Goal: Transaction & Acquisition: Obtain resource

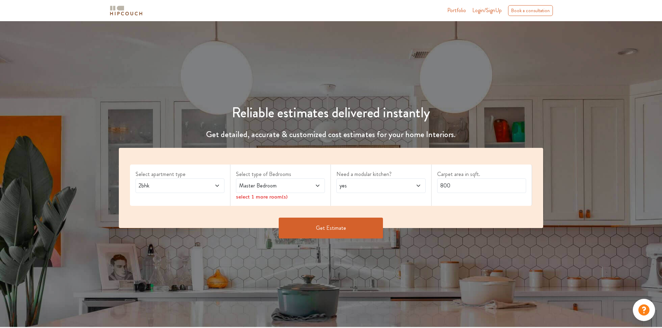
drag, startPoint x: 64, startPoint y: 391, endPoint x: 93, endPoint y: 406, distance: 32.9
copy div "20 Organic Monthly Traffic"
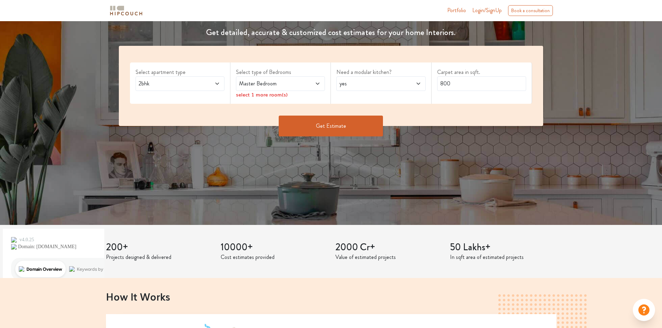
scroll to position [104, 0]
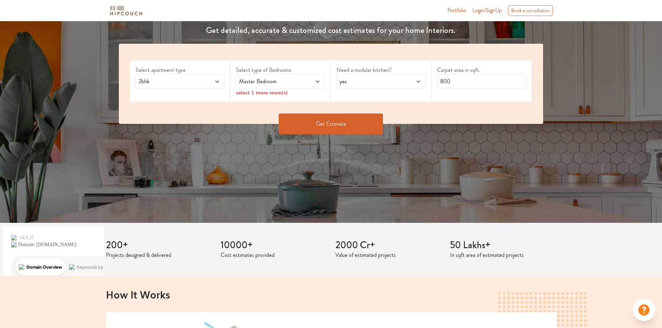
click at [366, 83] on span "yes" at bounding box center [369, 81] width 62 height 8
click at [471, 109] on div "Select apartment type 2bhk Select type of Bedrooms Master Bedroom select 1 more…" at bounding box center [331, 84] width 424 height 80
click at [351, 124] on button "Get Estimate" at bounding box center [331, 124] width 104 height 21
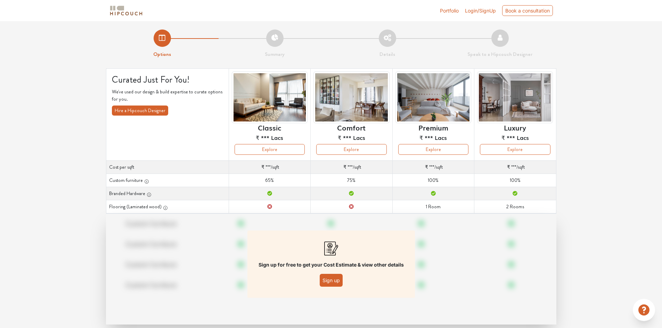
click at [449, 10] on link "Portfolio" at bounding box center [449, 10] width 19 height 7
